Goal: Task Accomplishment & Management: Complete application form

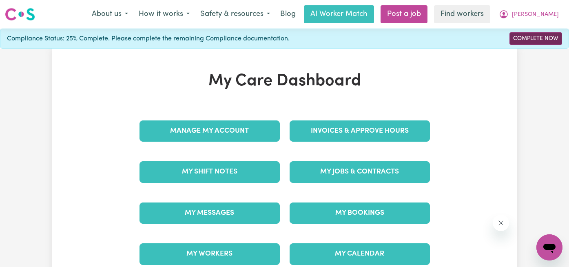
click at [541, 35] on link "Complete Now" at bounding box center [535, 38] width 53 height 13
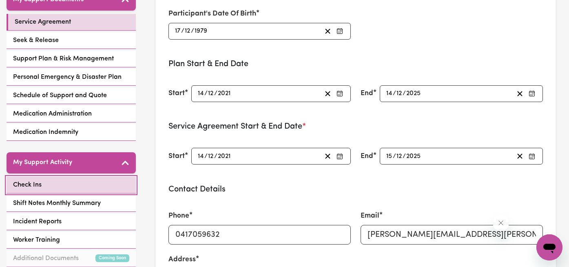
click at [82, 188] on link "Check Ins" at bounding box center [71, 185] width 129 height 17
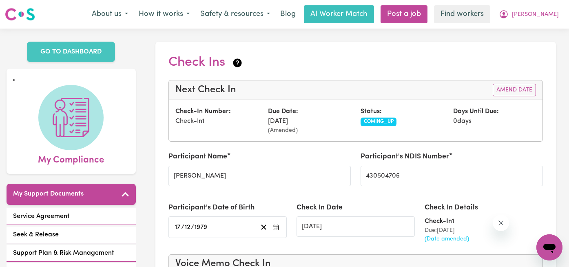
drag, startPoint x: 268, startPoint y: 121, endPoint x: 320, endPoint y: 121, distance: 51.8
click at [320, 121] on div "Due Date: 28/08/2025 (Amended)" at bounding box center [309, 120] width 93 height 28
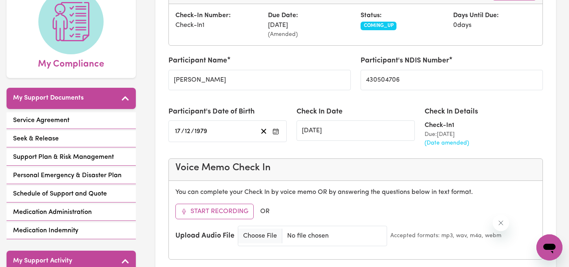
scroll to position [122, 0]
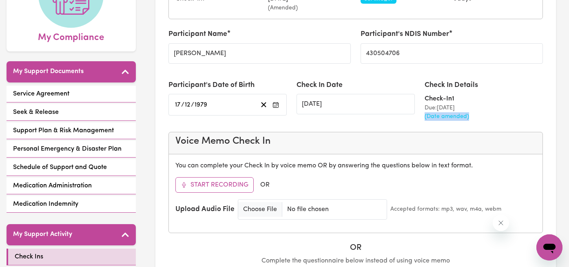
drag, startPoint x: 478, startPoint y: 117, endPoint x: 418, endPoint y: 117, distance: 59.5
click at [418, 117] on div "Participant's Date of Birth 1979-12-17 17 / 12 / 1979 Check In Date 28/08/2025 …" at bounding box center [355, 101] width 384 height 42
click at [410, 119] on div "Check In Date 28/08/2025" at bounding box center [355, 101] width 128 height 42
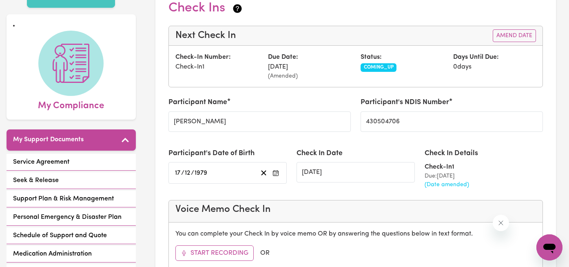
scroll to position [57, 0]
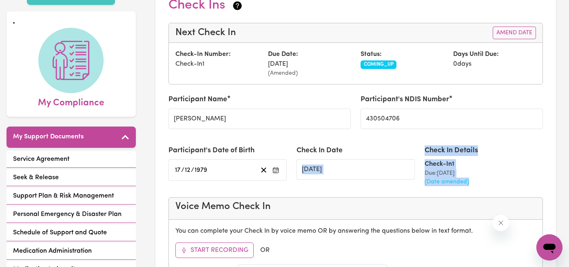
drag, startPoint x: 472, startPoint y: 183, endPoint x: 419, endPoint y: 182, distance: 52.6
click at [419, 182] on div "Participant's Date of Birth 1979-12-17 17 / 12 / 1979 Check In Date 28/08/2025 …" at bounding box center [355, 166] width 384 height 42
click at [419, 182] on div "Check In Details Check-In 1 Due: 28/08/2025 (Date amended)" at bounding box center [483, 166] width 128 height 42
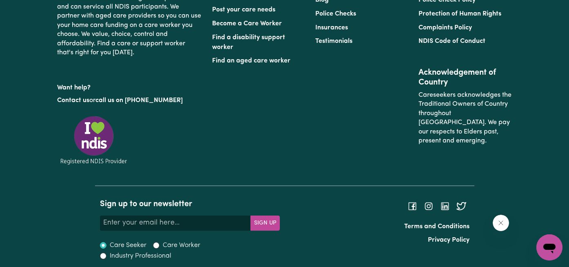
scroll to position [1271, 0]
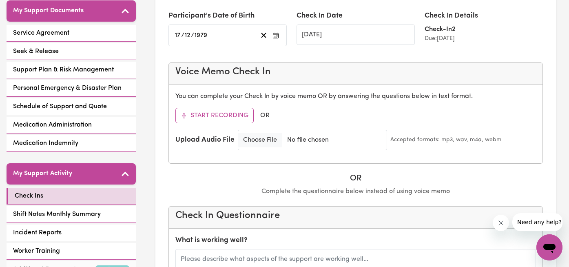
scroll to position [53, 0]
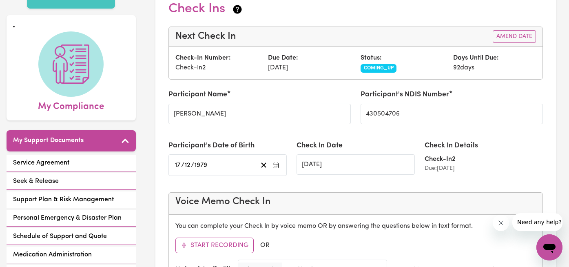
drag, startPoint x: 456, startPoint y: 66, endPoint x: 477, endPoint y: 66, distance: 20.8
click at [477, 66] on div "Days Until Due: 92 days" at bounding box center [494, 63] width 93 height 20
click at [479, 66] on div "Days Until Due: 92 days" at bounding box center [494, 63] width 93 height 20
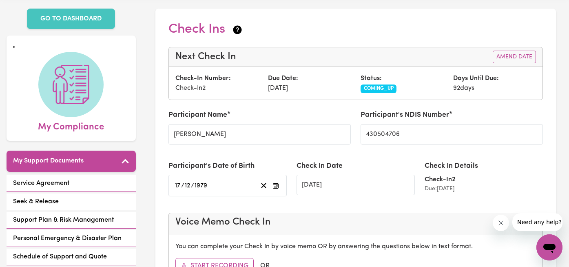
scroll to position [33, 0]
drag, startPoint x: 470, startPoint y: 189, endPoint x: 425, endPoint y: 189, distance: 45.7
click at [425, 189] on div "Due: [DATE]" at bounding box center [483, 188] width 118 height 9
drag, startPoint x: 425, startPoint y: 189, endPoint x: 488, endPoint y: 189, distance: 63.6
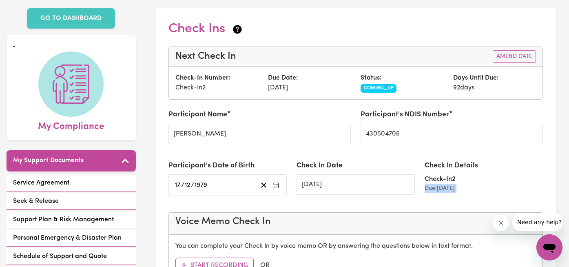
click at [488, 189] on div "Due: [DATE]" at bounding box center [483, 188] width 118 height 9
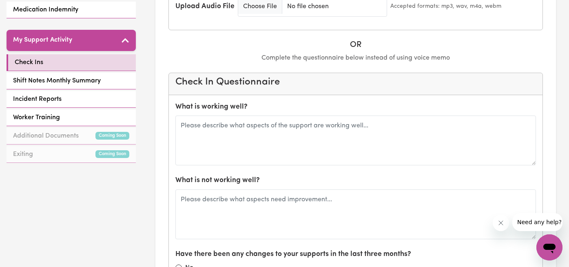
scroll to position [78, 0]
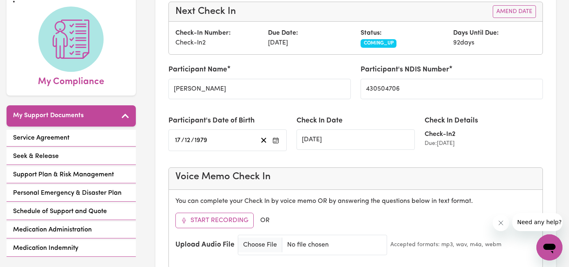
click at [440, 150] on div "Check In Details Check-In 2 Due: [DATE]" at bounding box center [483, 136] width 128 height 42
drag, startPoint x: 424, startPoint y: 143, endPoint x: 477, endPoint y: 144, distance: 53.0
click at [477, 143] on div "Due: [DATE]" at bounding box center [483, 143] width 118 height 9
click at [477, 144] on div "Due: [DATE]" at bounding box center [483, 143] width 118 height 9
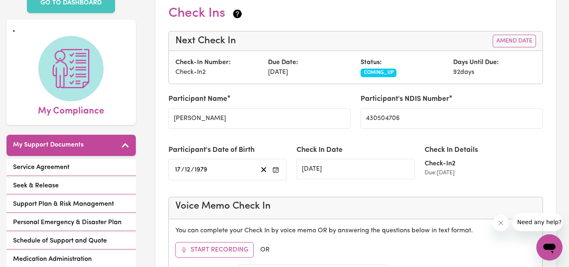
scroll to position [0, 0]
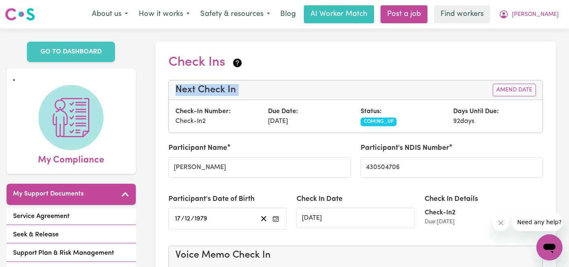
drag, startPoint x: 175, startPoint y: 87, endPoint x: 206, endPoint y: 142, distance: 63.2
click at [208, 144] on label "Participant Name" at bounding box center [197, 148] width 59 height 11
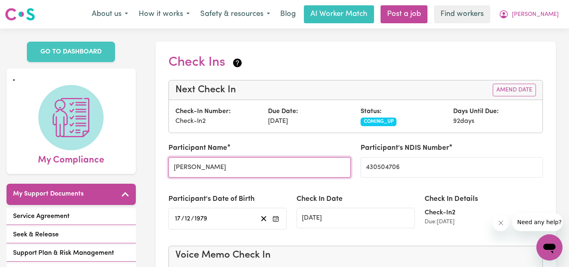
click at [208, 157] on input "[PERSON_NAME]" at bounding box center [259, 167] width 182 height 20
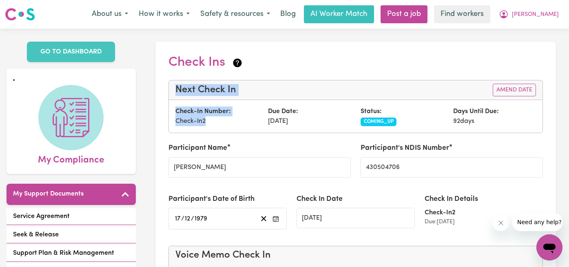
drag, startPoint x: 212, startPoint y: 117, endPoint x: 163, endPoint y: 88, distance: 56.3
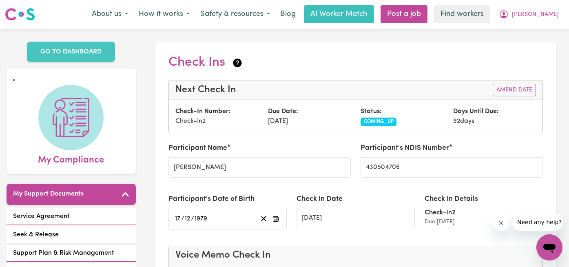
click at [181, 71] on div "Check Ins" at bounding box center [355, 64] width 374 height 19
click at [548, 19] on span "[PERSON_NAME]" at bounding box center [535, 14] width 47 height 9
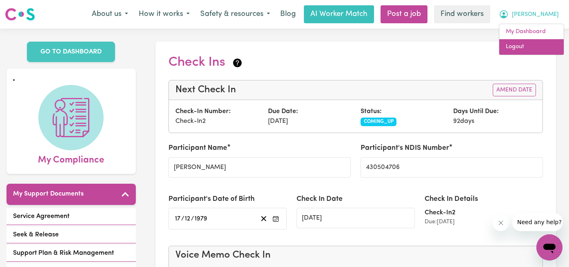
click at [543, 44] on link "Logout" at bounding box center [531, 46] width 64 height 15
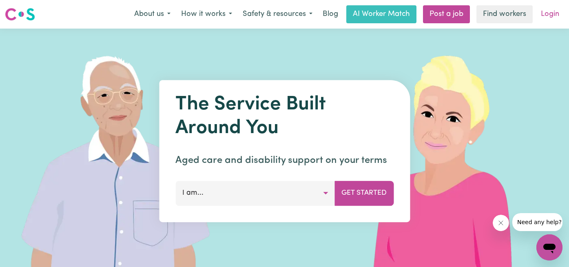
click at [551, 17] on link "Login" at bounding box center [550, 14] width 28 height 18
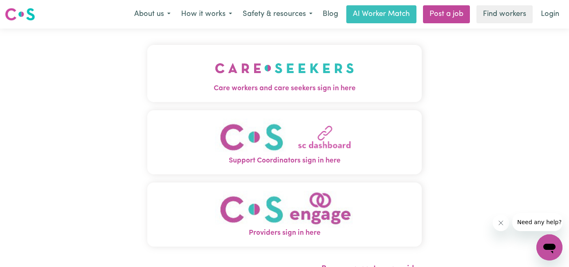
click at [223, 71] on img "Care workers and care seekers sign in here" at bounding box center [284, 68] width 139 height 30
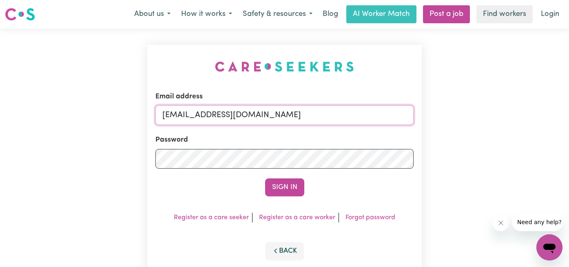
drag, startPoint x: 298, startPoint y: 122, endPoint x: 132, endPoint y: 100, distance: 167.0
click at [133, 102] on div "Email address [EMAIL_ADDRESS][DOMAIN_NAME] Password Sign In Register as a care …" at bounding box center [284, 161] width 569 height 264
paste input "[EMAIL_ADDRESS][DOMAIN_NAME]"
type input "[EMAIL_ADDRESS][DOMAIN_NAME]"
click at [265, 178] on button "Sign In" at bounding box center [284, 187] width 39 height 18
